Goal: Share content

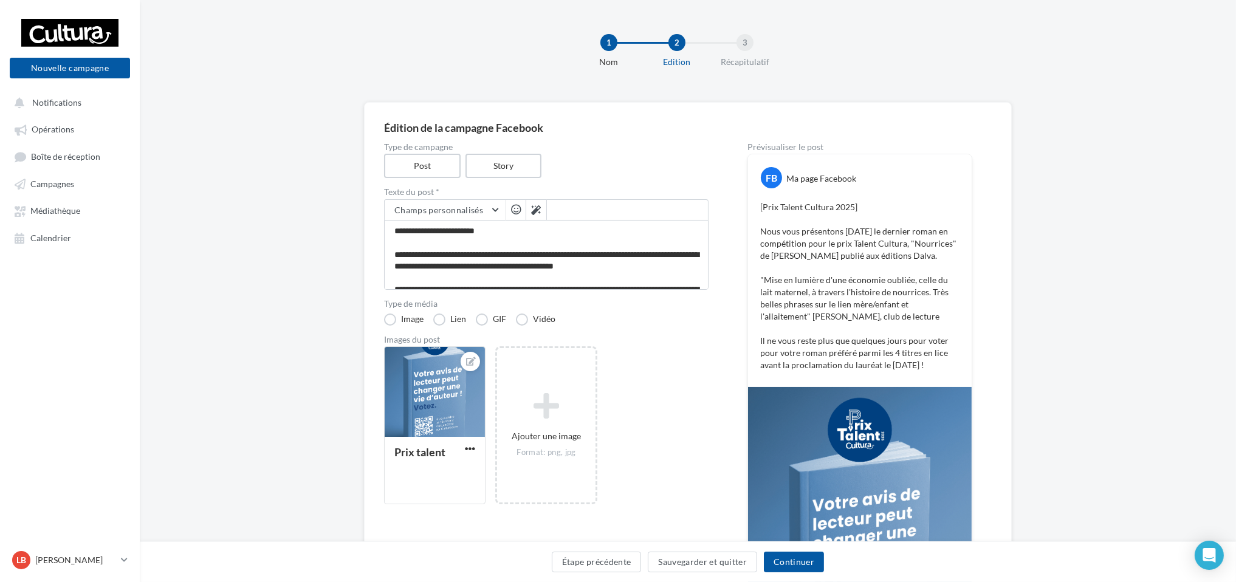
scroll to position [76, 0]
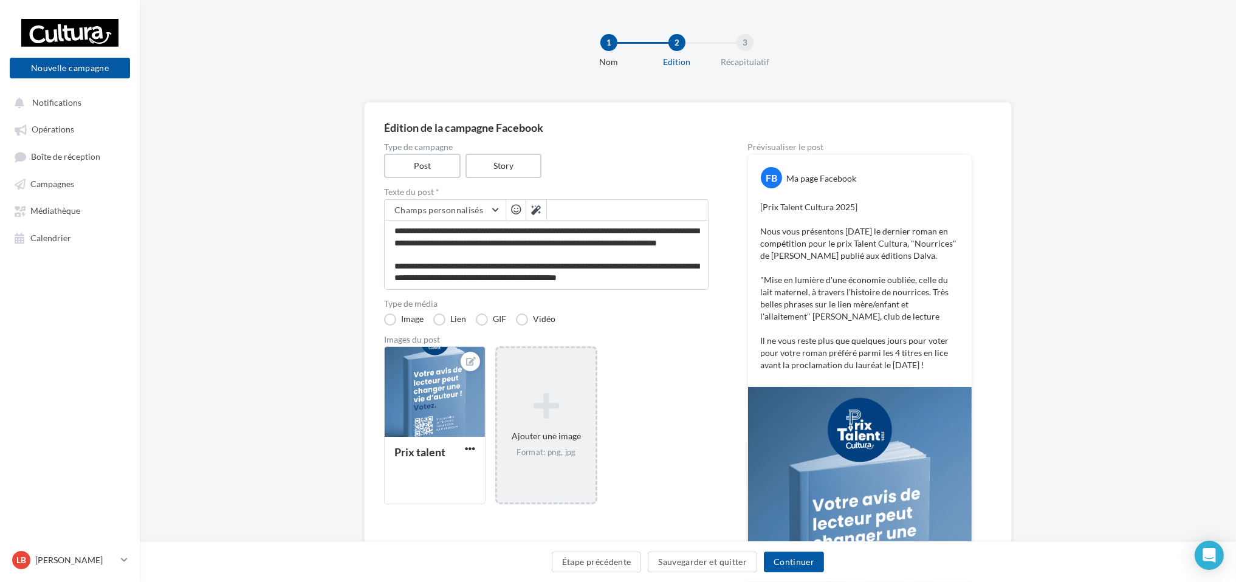
click at [538, 419] on icon at bounding box center [546, 405] width 88 height 29
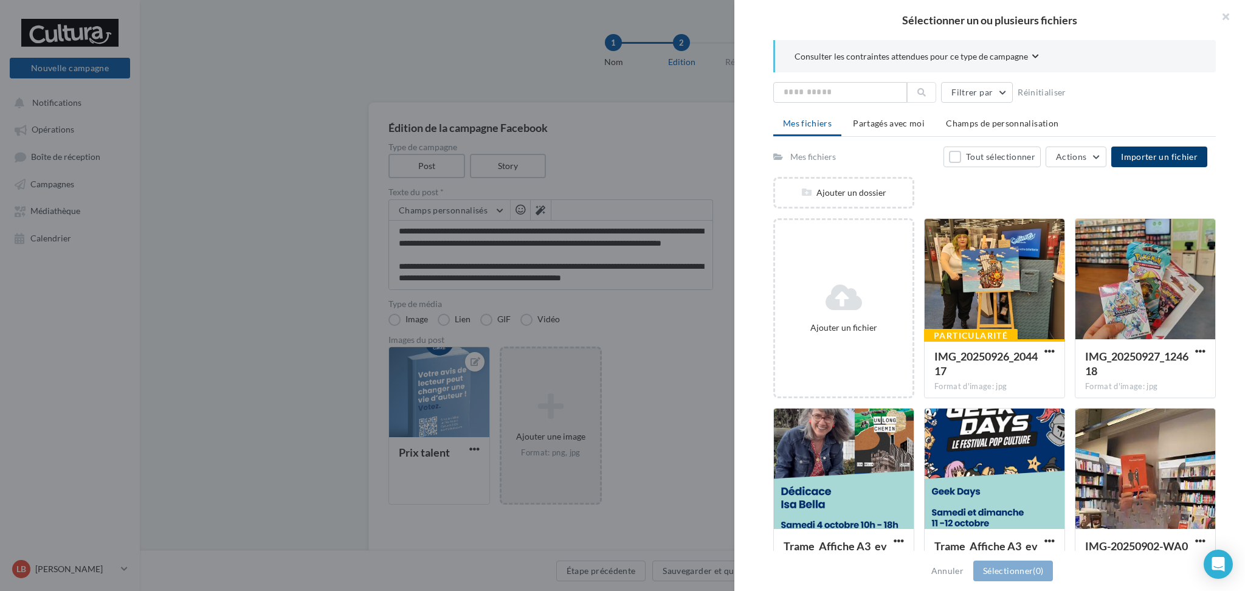
click at [1176, 148] on button "Importer un fichier" at bounding box center [1159, 156] width 96 height 21
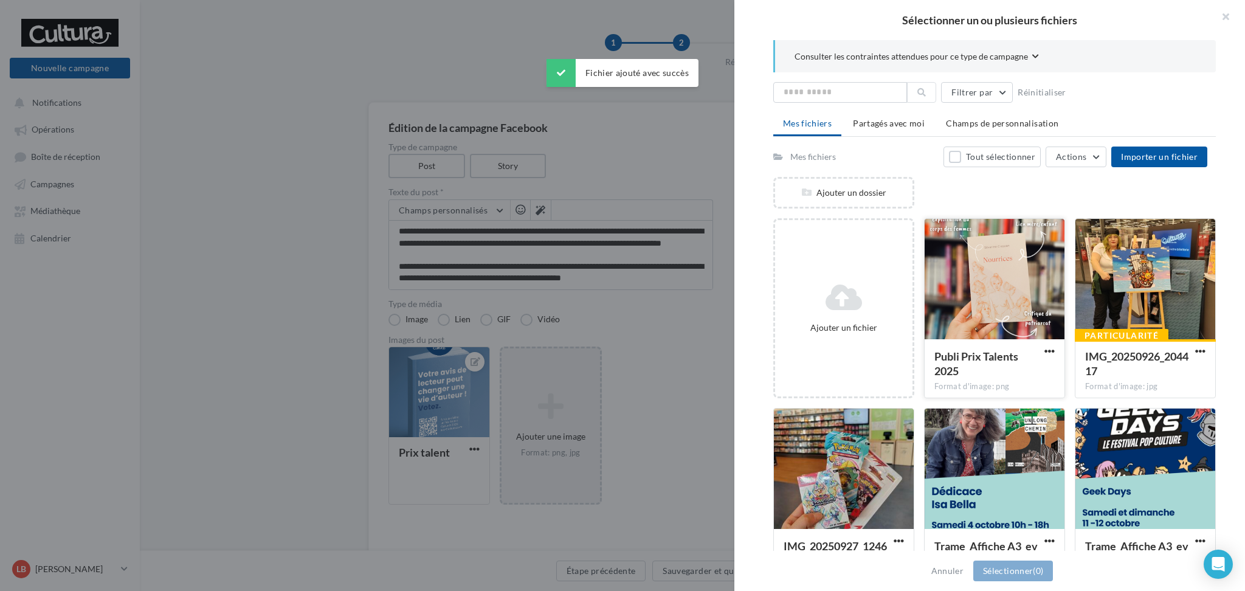
click at [1002, 292] on div at bounding box center [994, 280] width 140 height 122
click at [1014, 565] on button "Sélectionner (1)" at bounding box center [1013, 570] width 80 height 21
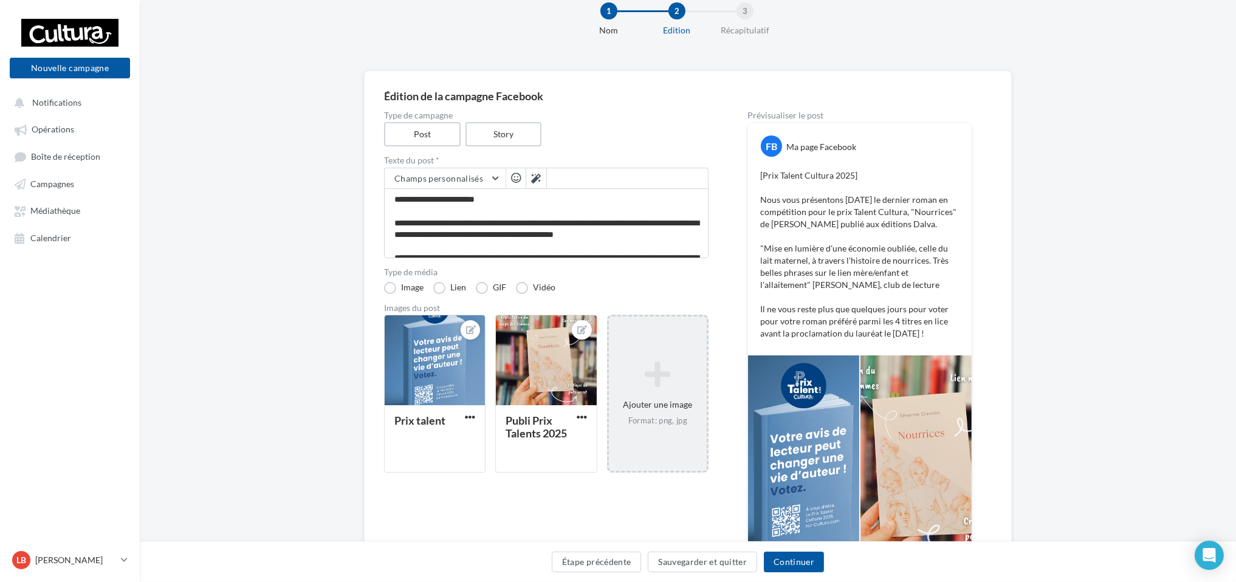
scroll to position [30, 0]
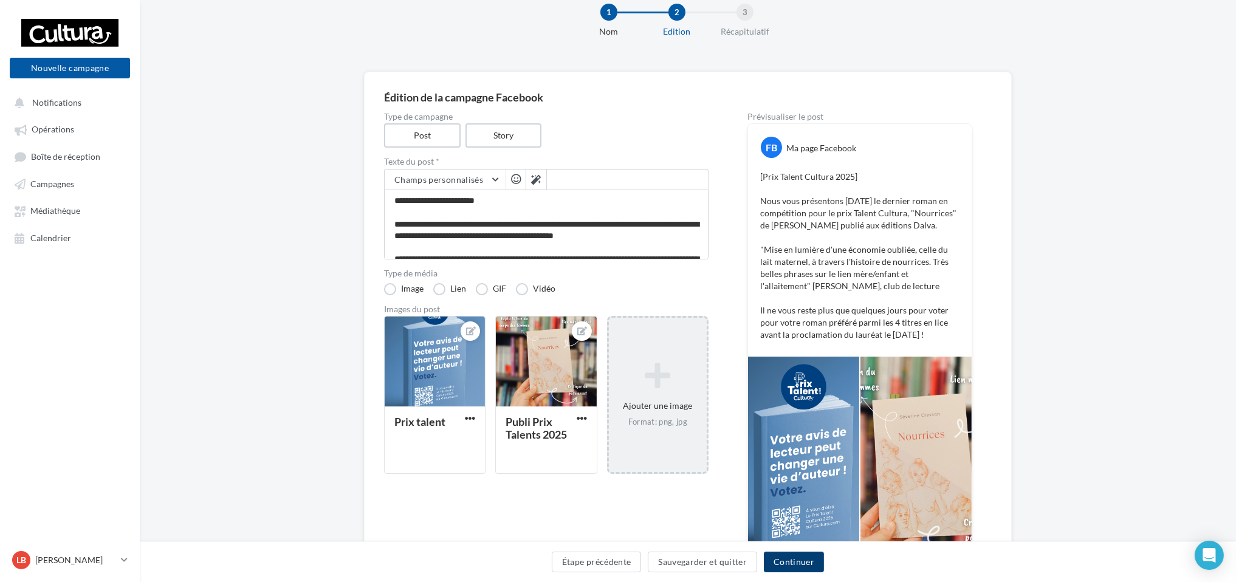
click at [790, 559] on button "Continuer" at bounding box center [794, 562] width 60 height 21
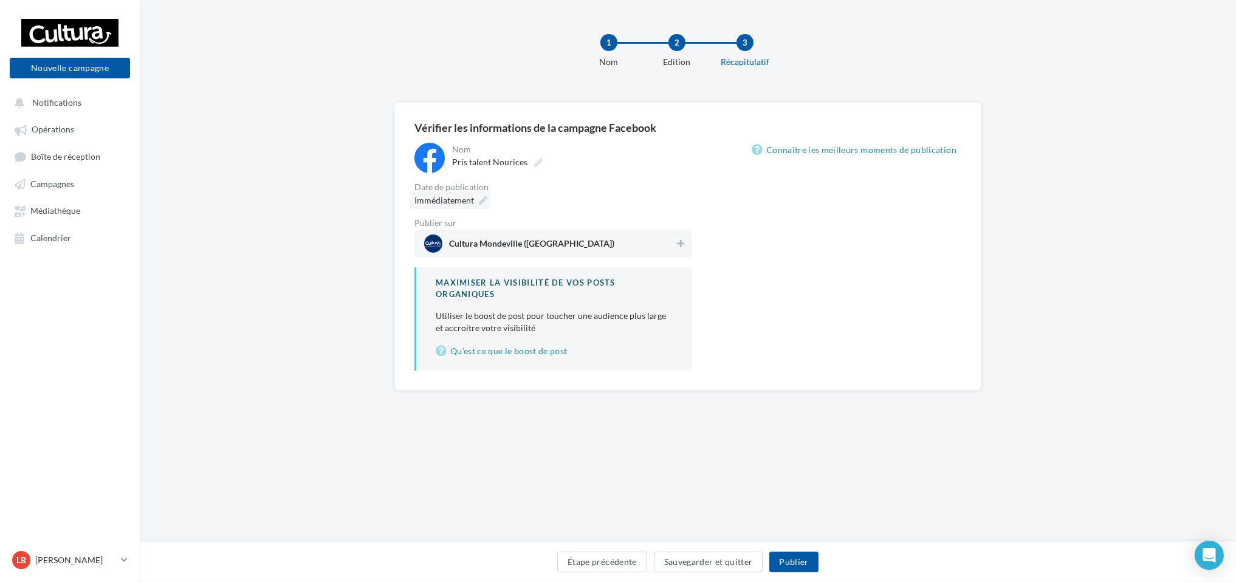
click at [483, 196] on icon at bounding box center [483, 200] width 9 height 9
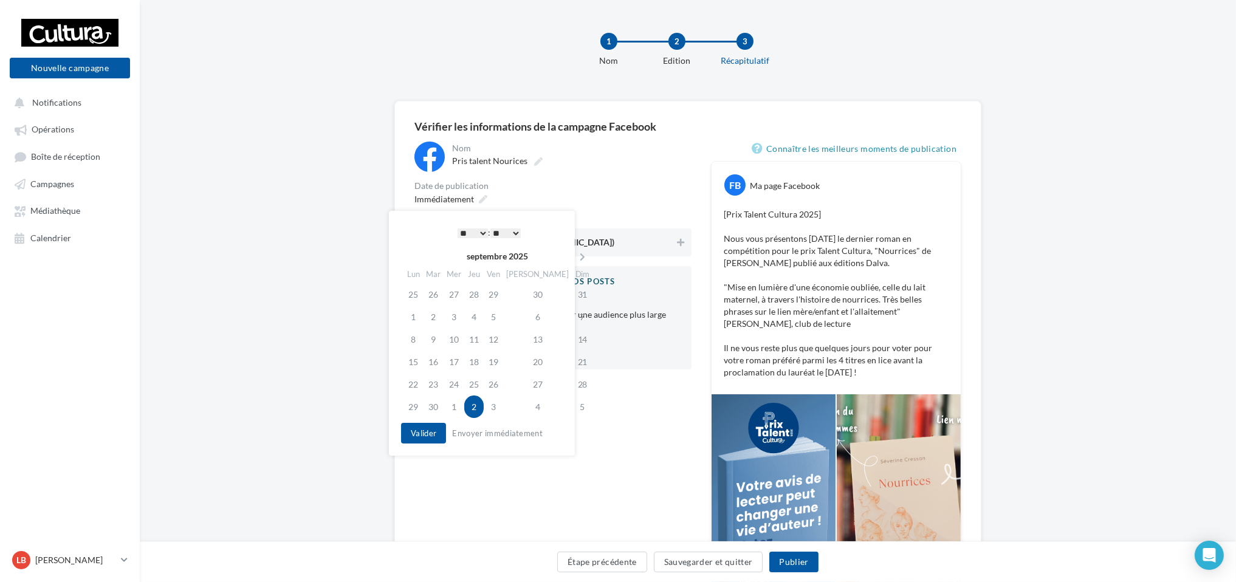
click at [480, 231] on select "* * * * * * * * * * ** ** ** ** ** ** ** ** ** ** ** ** ** **" at bounding box center [473, 233] width 30 height 10
click at [429, 436] on button "Valider" at bounding box center [423, 433] width 45 height 21
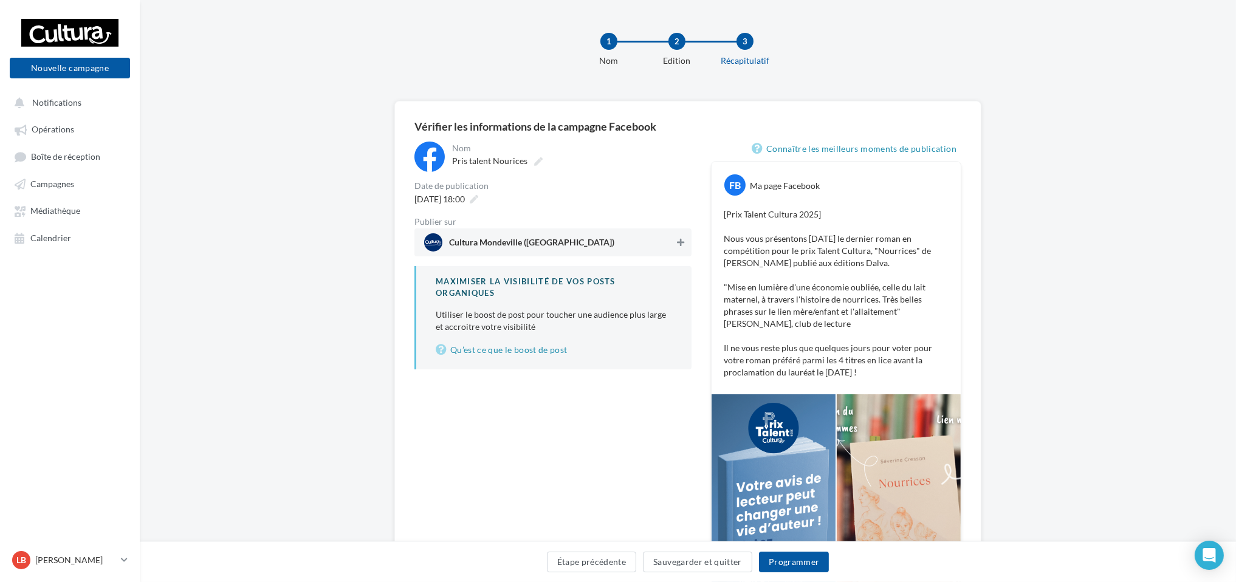
click at [677, 242] on icon at bounding box center [680, 242] width 7 height 9
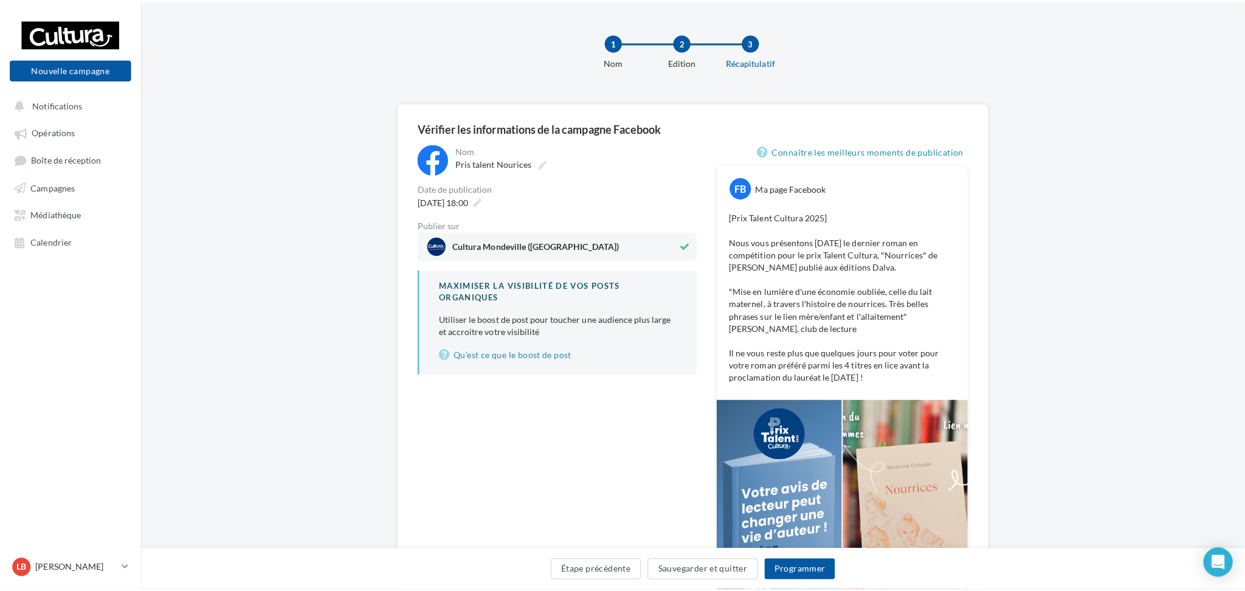
scroll to position [124, 0]
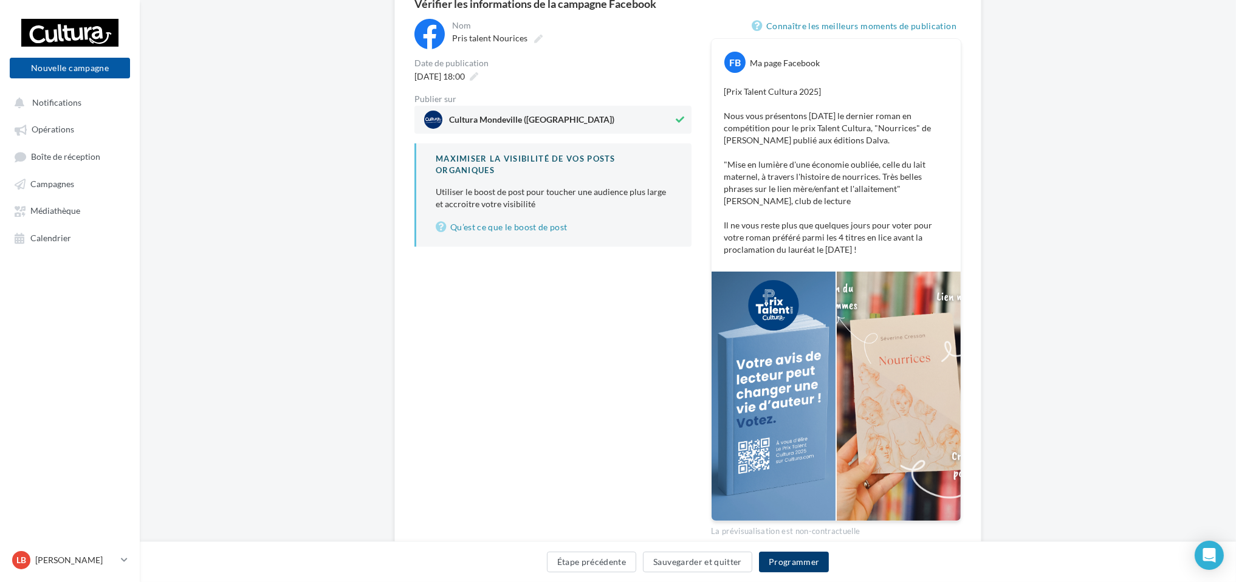
click at [786, 563] on button "Programmer" at bounding box center [794, 562] width 70 height 21
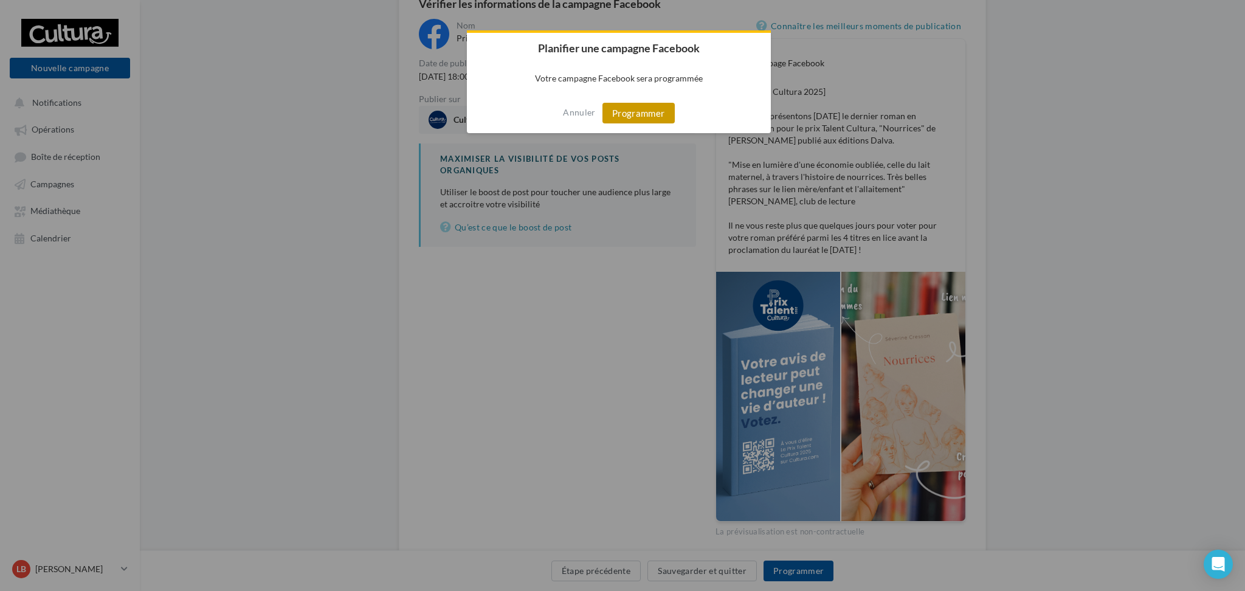
click at [642, 118] on button "Programmer" at bounding box center [638, 113] width 72 height 21
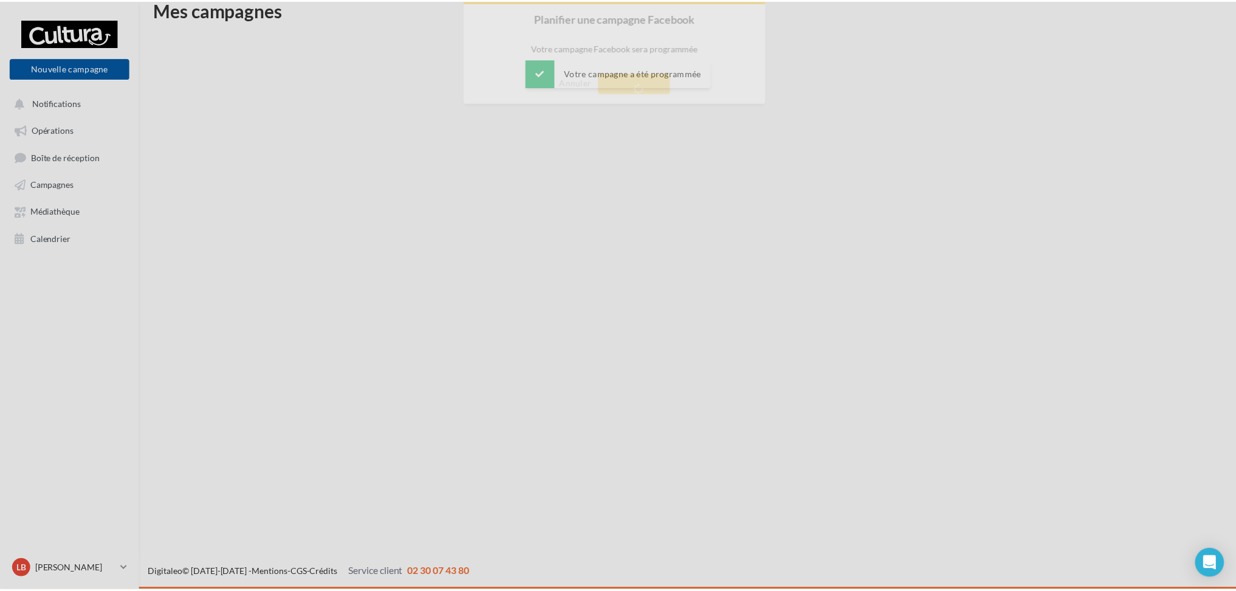
scroll to position [19, 0]
